Goal: Use online tool/utility: Use online tool/utility

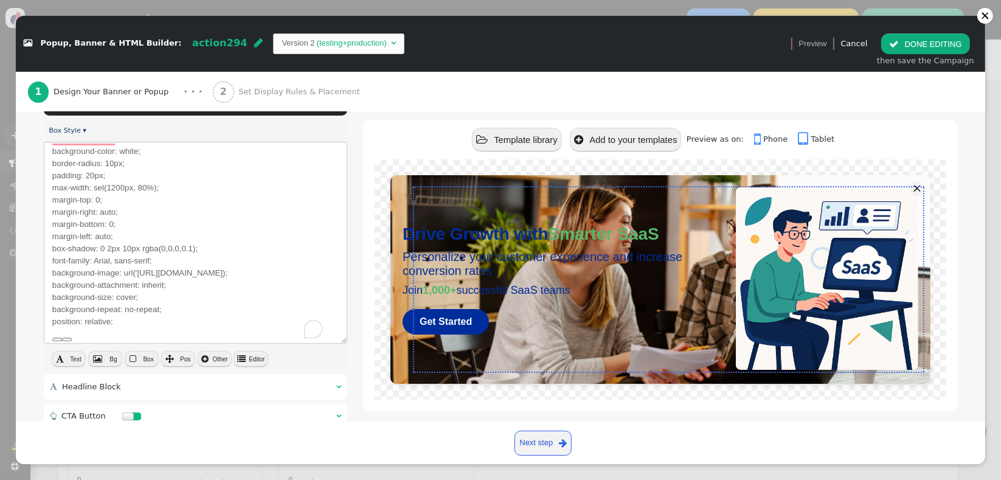
scroll to position [11, 0]
click at [779, 367] on img at bounding box center [827, 278] width 182 height 182
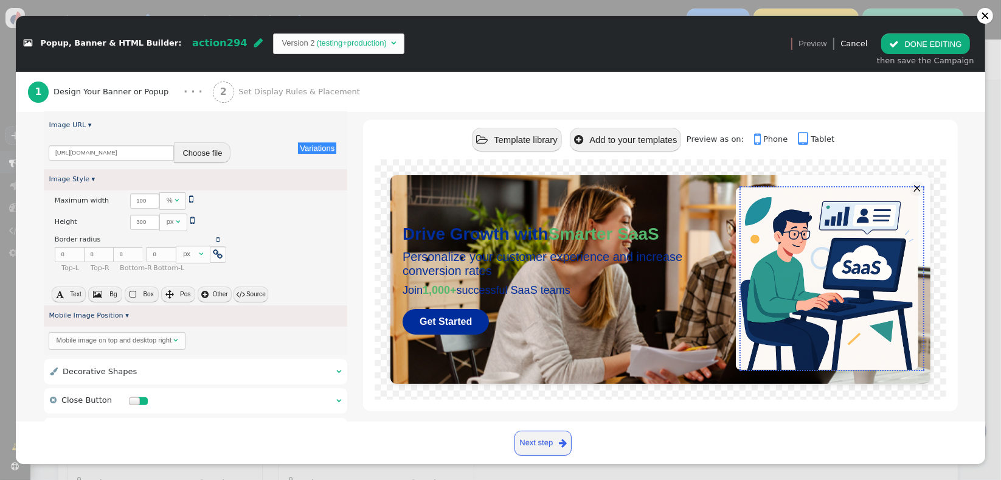
scroll to position [248, 0]
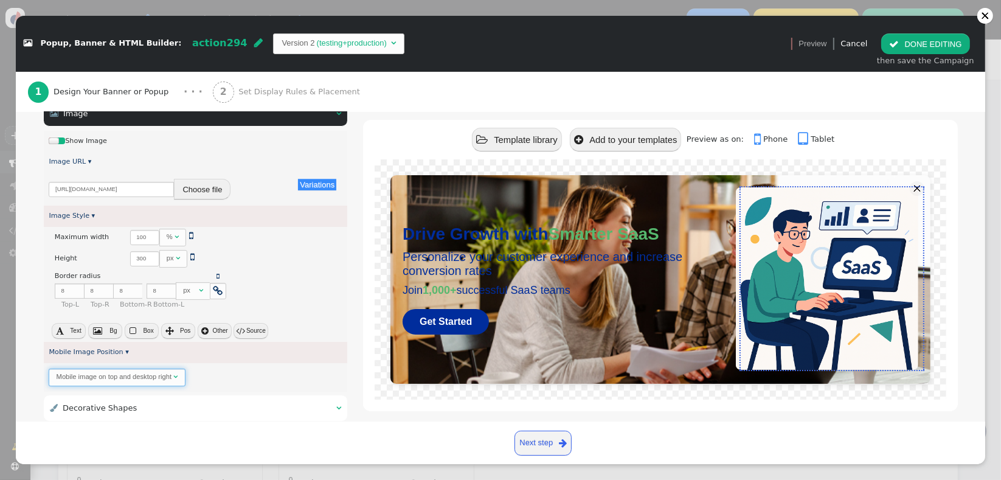
click at [173, 382] on span "Mobile image on top and desktop right " at bounding box center [117, 377] width 136 height 18
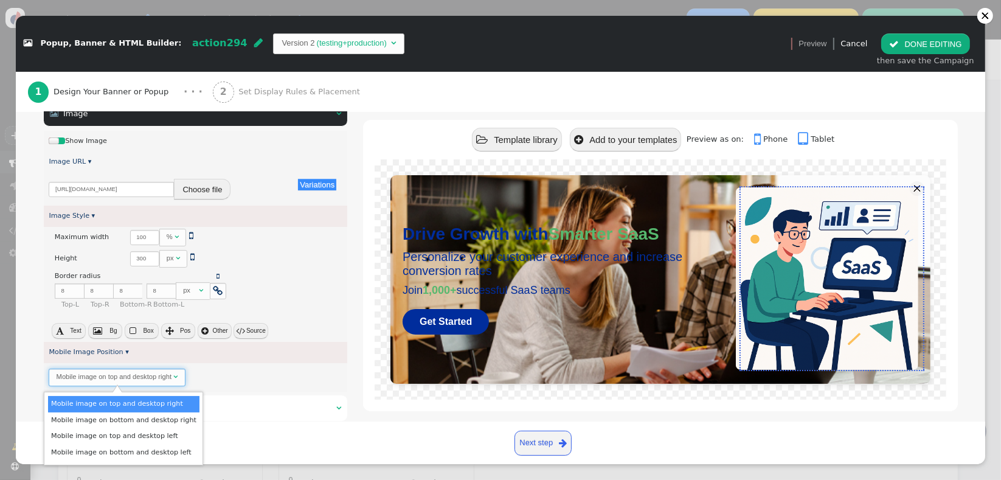
click at [173, 382] on span "Mobile image on top and desktop right " at bounding box center [117, 377] width 136 height 18
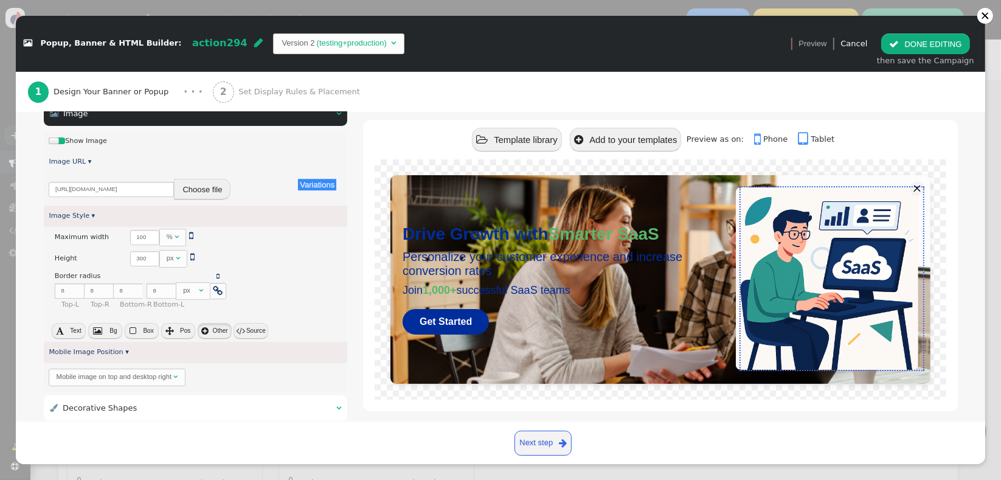
click at [205, 333] on span "" at bounding box center [204, 330] width 7 height 9
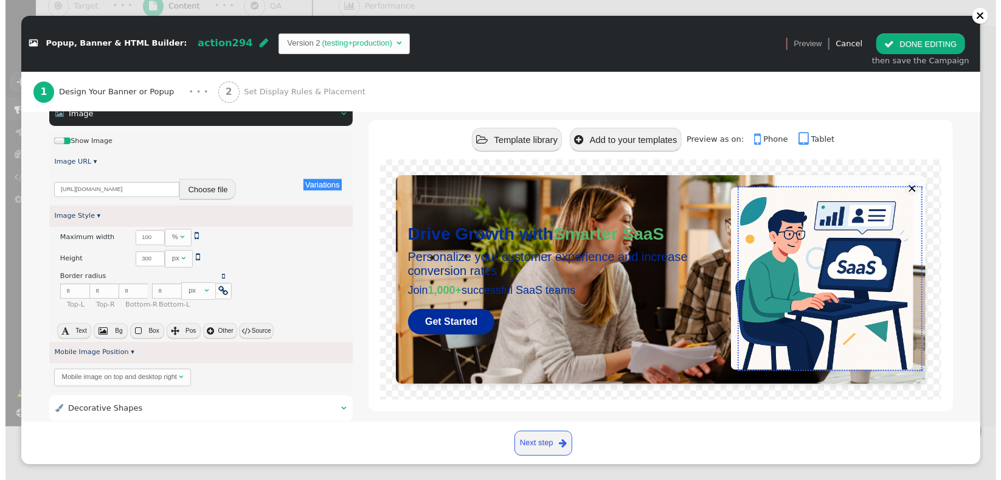
scroll to position [0, 0]
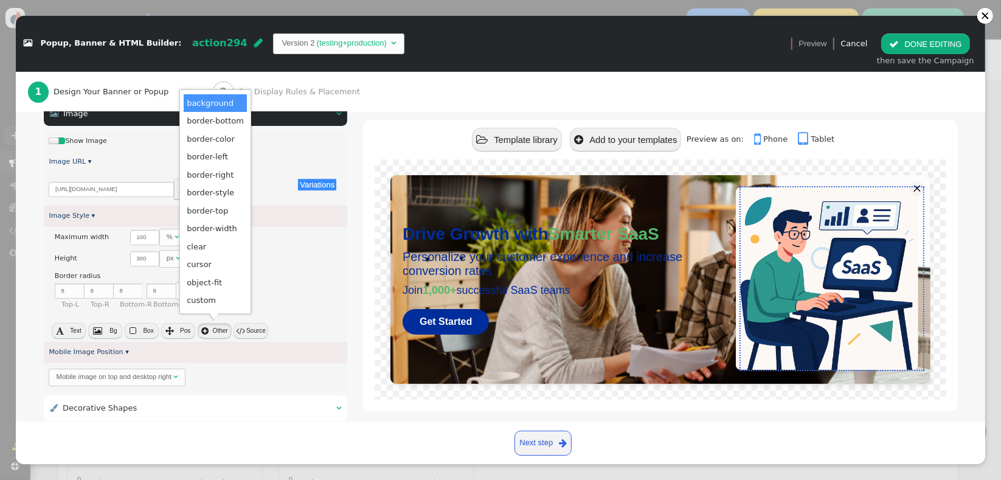
click at [205, 333] on span "" at bounding box center [204, 330] width 7 height 9
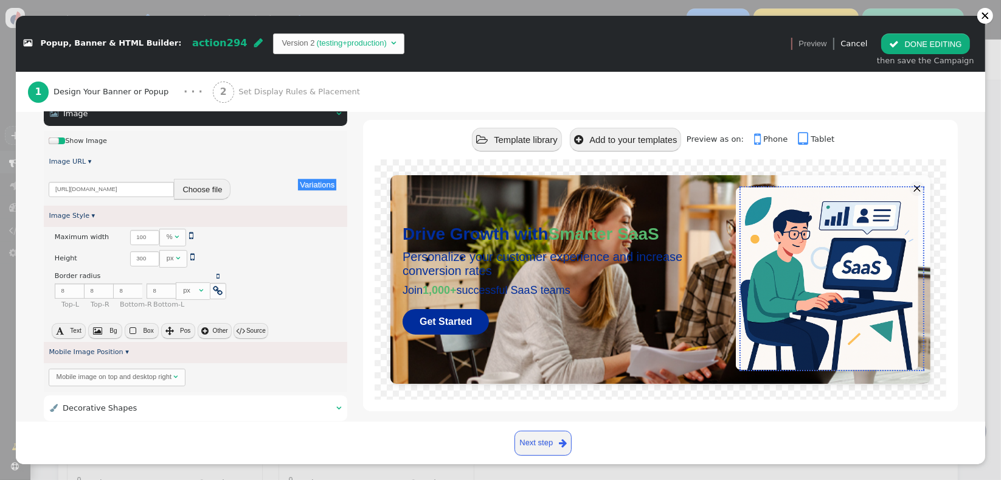
click at [205, 333] on span "" at bounding box center [204, 330] width 7 height 9
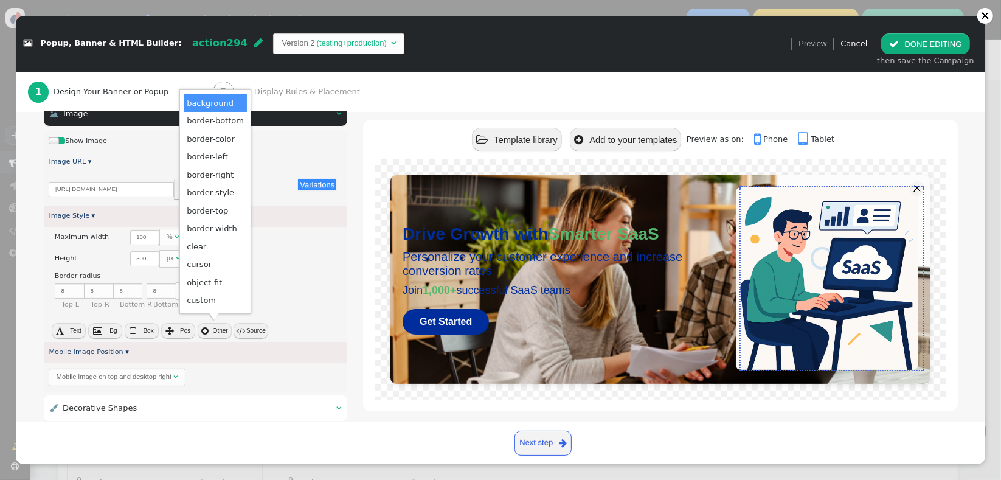
click at [204, 334] on button " Other" at bounding box center [215, 331] width 34 height 16
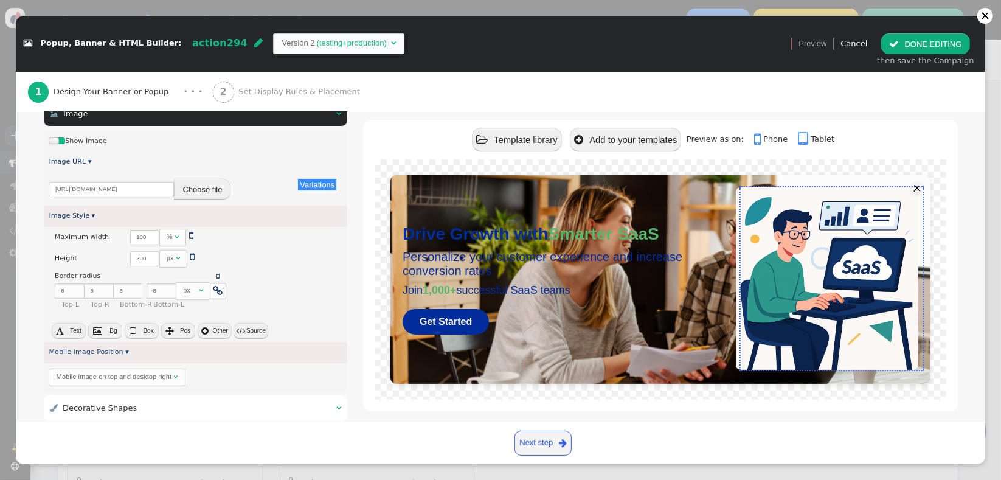
scroll to position [334, 0]
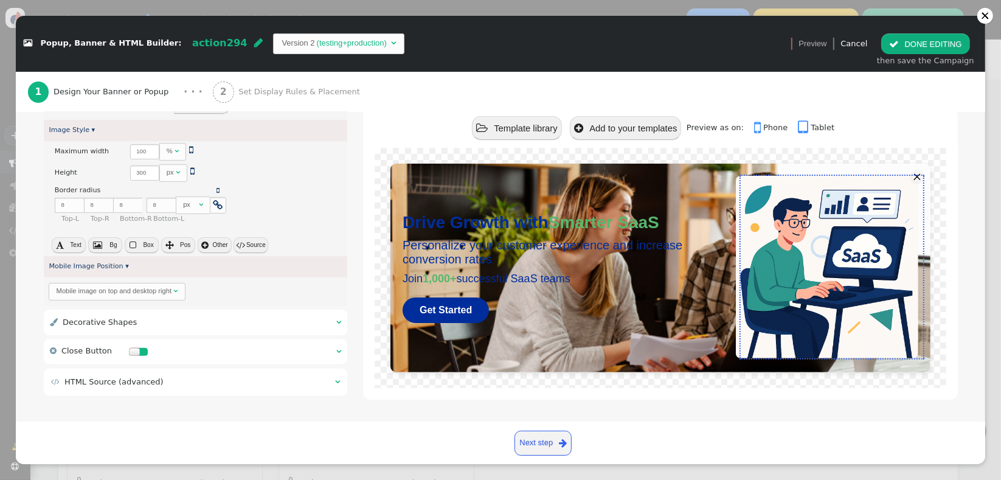
click at [179, 387] on table " HTML Source (advanced) " at bounding box center [195, 381] width 291 height 15
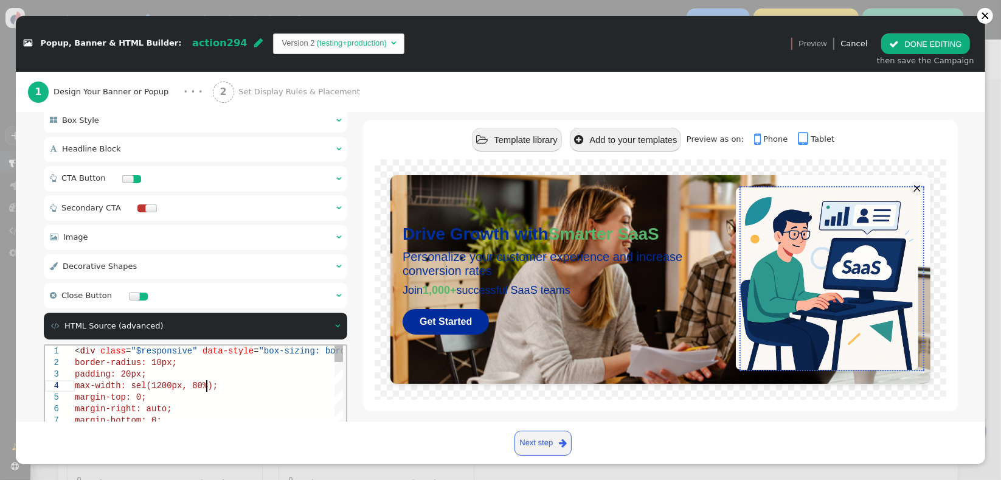
click at [215, 380] on div "max-width: sel(1200px, 80%);" at bounding box center [406, 385] width 664 height 12
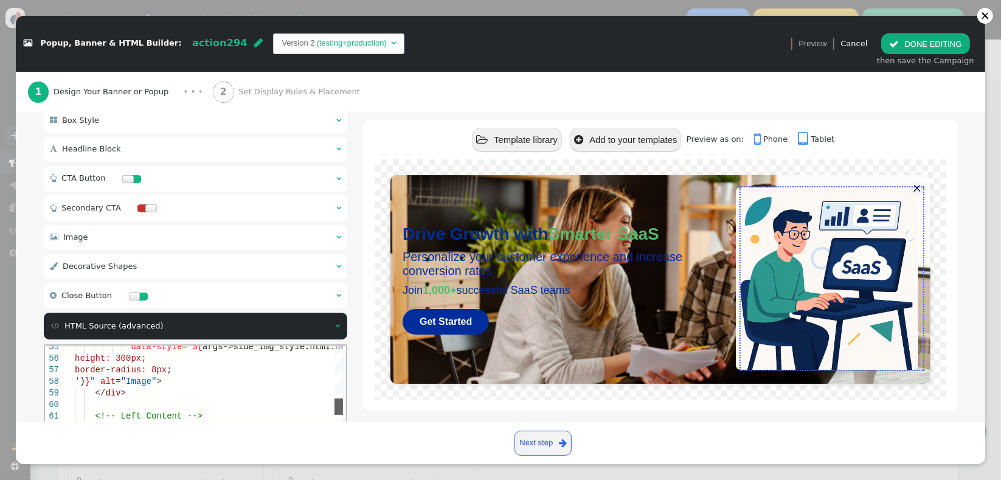
drag, startPoint x: 339, startPoint y: 357, endPoint x: 325, endPoint y: 407, distance: 51.8
click at [325, 407] on div "data-style = " ${ args->side_img_style:html: default ( 'max-width: 100%; height…" at bounding box center [208, 442] width 268 height 195
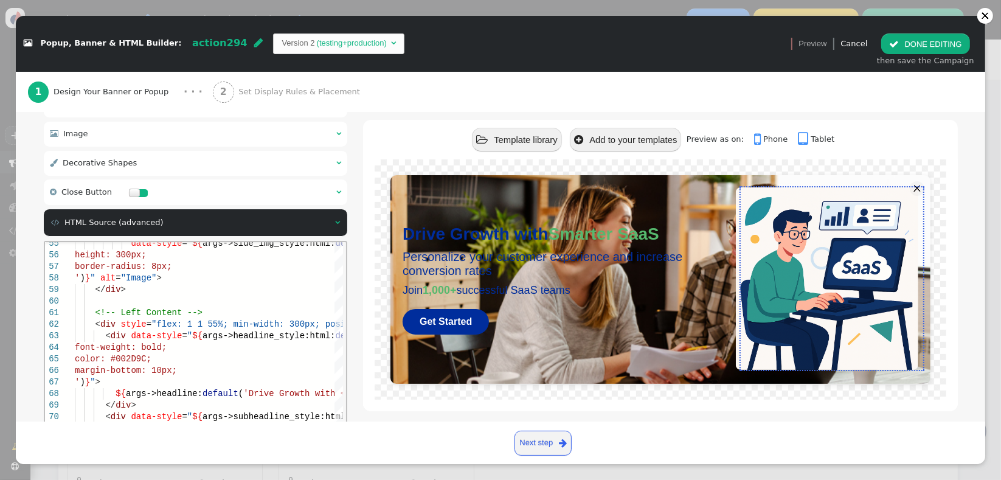
scroll to position [230, 0]
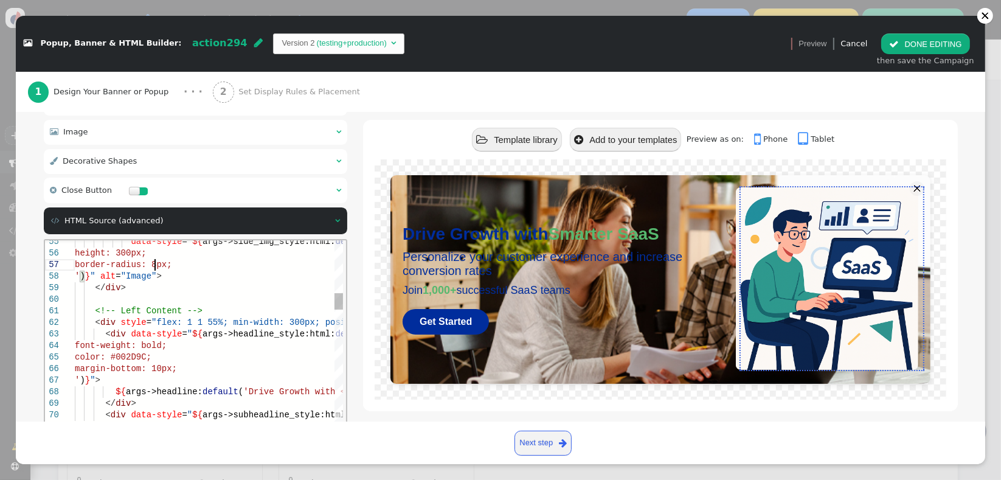
click at [152, 259] on span "border-radius: 8px;" at bounding box center [122, 264] width 97 height 10
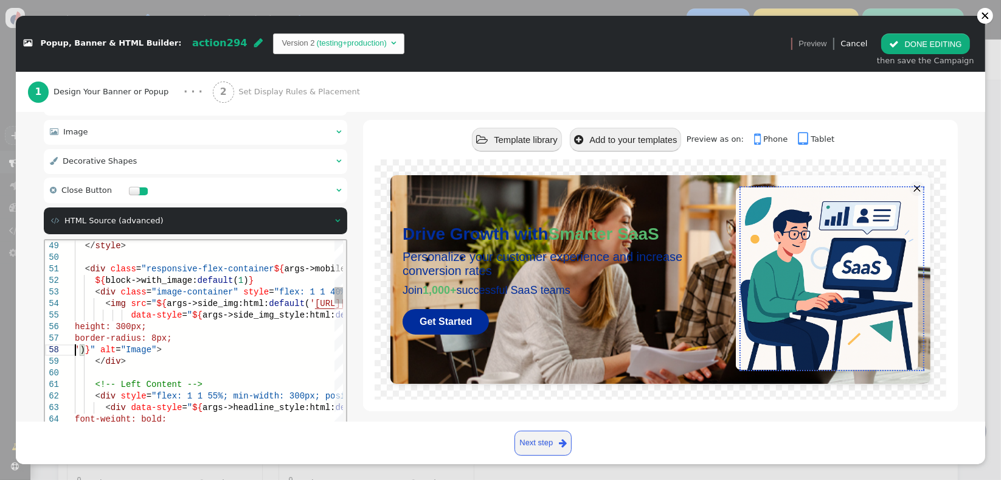
type textarea "<!-- Left Content --> <div style="flex: 1 1 55%; min-width: 300px; position: re…"
